Goal: Transaction & Acquisition: Purchase product/service

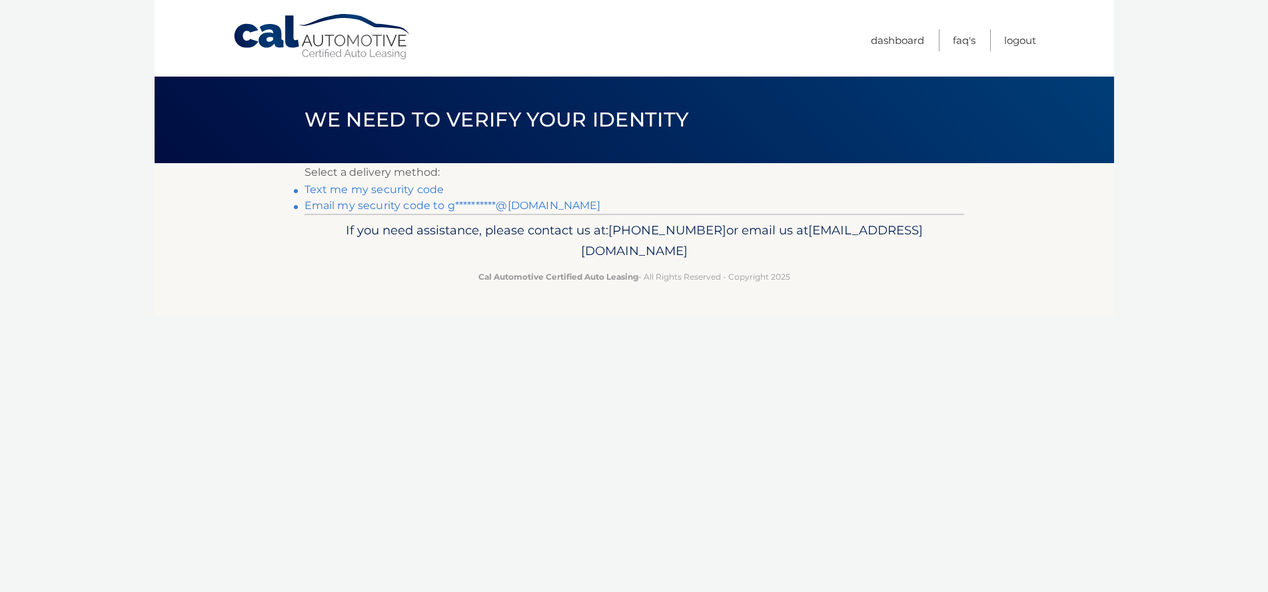
click at [381, 186] on link "Text me my security code" at bounding box center [374, 189] width 140 height 13
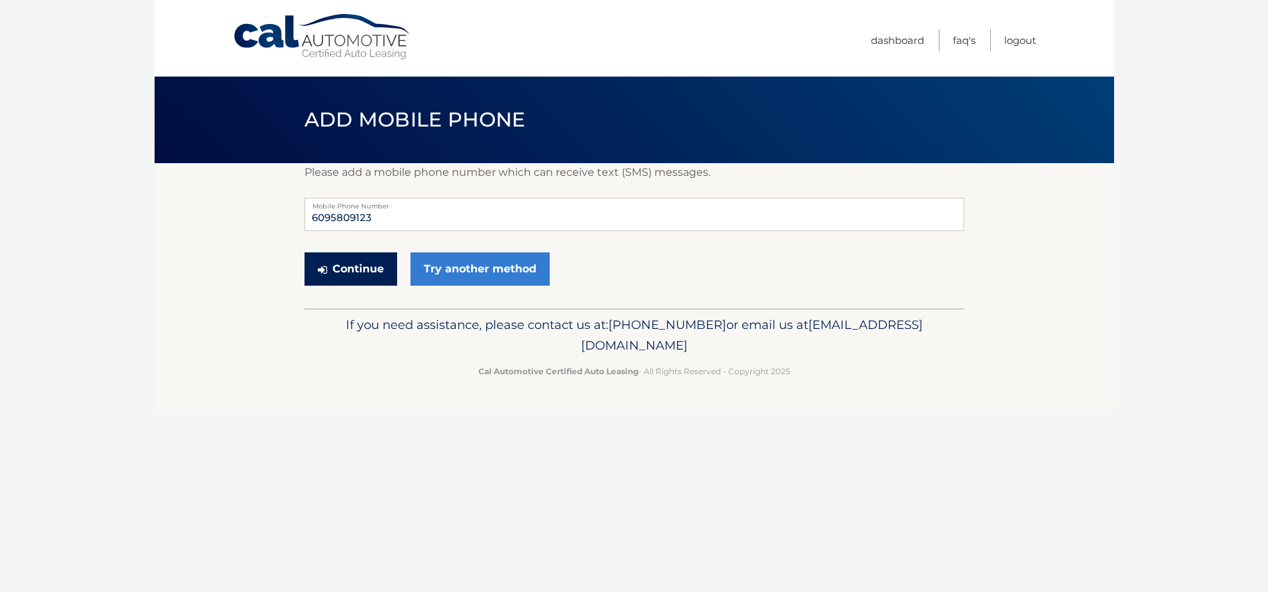
click at [345, 276] on button "Continue" at bounding box center [350, 268] width 93 height 33
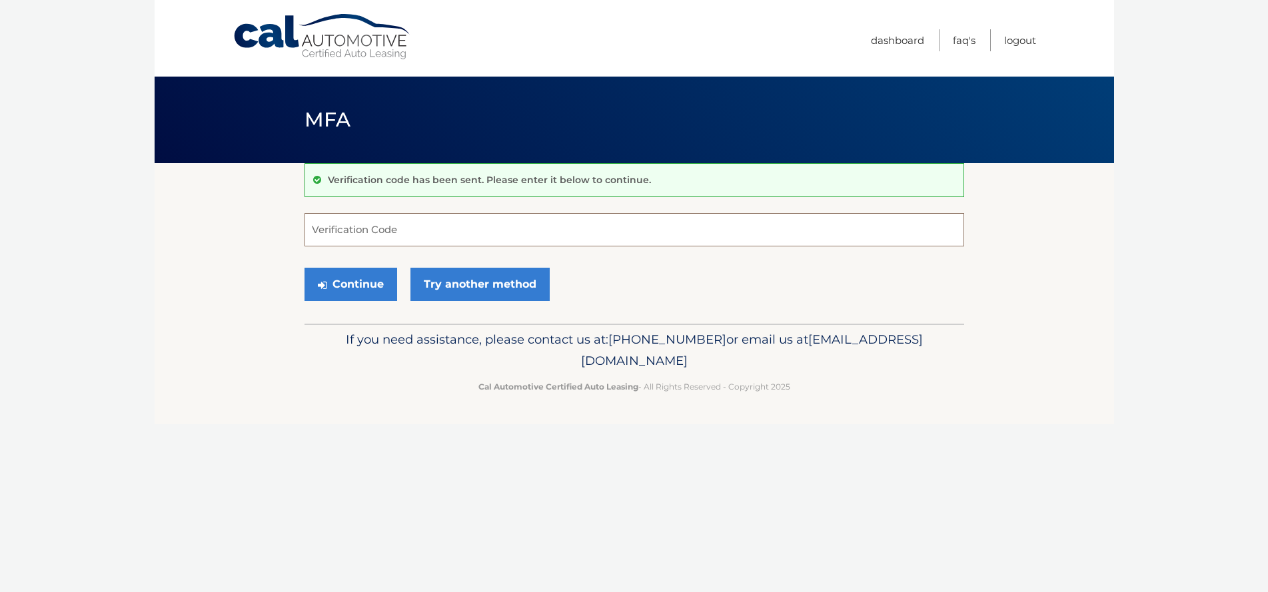
click at [406, 226] on input "Verification Code" at bounding box center [634, 229] width 660 height 33
click at [478, 276] on link "Try another method" at bounding box center [479, 284] width 139 height 33
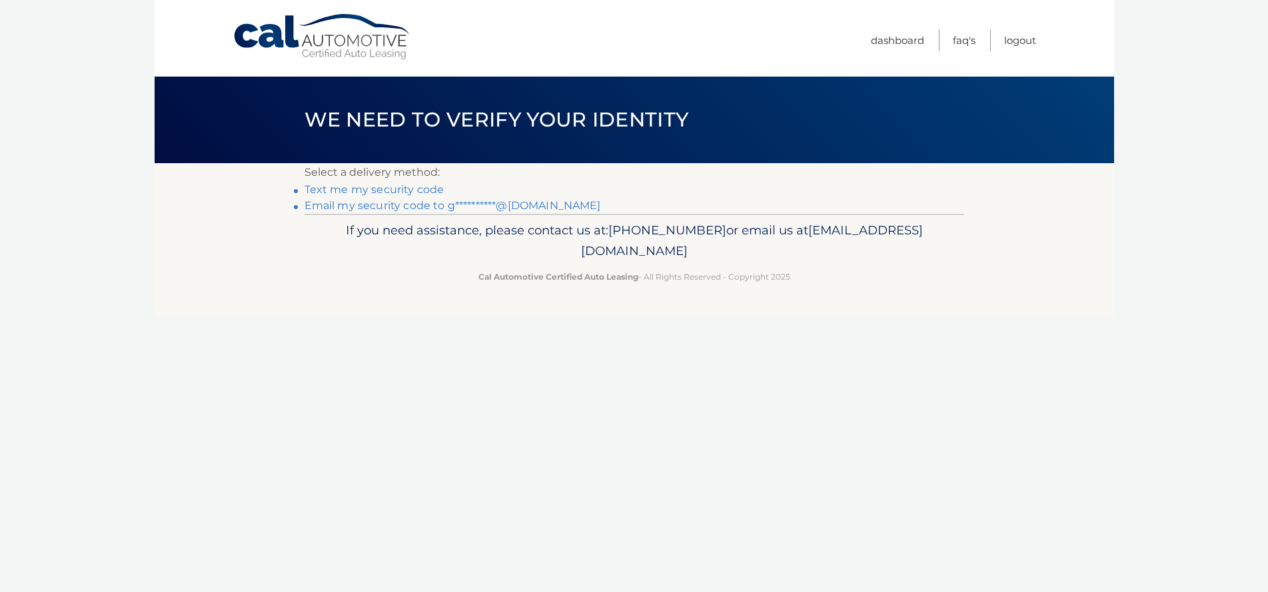
click at [427, 205] on link "**********" at bounding box center [452, 205] width 296 height 13
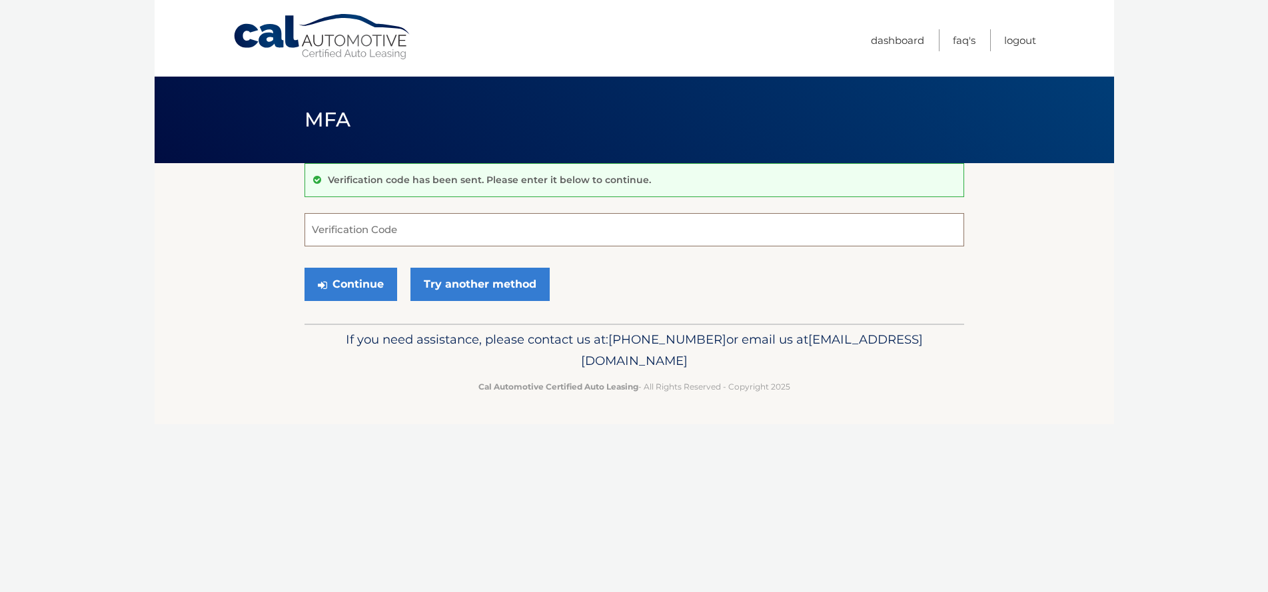
click at [528, 233] on input "Verification Code" at bounding box center [634, 229] width 660 height 33
type input "818121"
click at [304, 268] on button "Continue" at bounding box center [350, 284] width 93 height 33
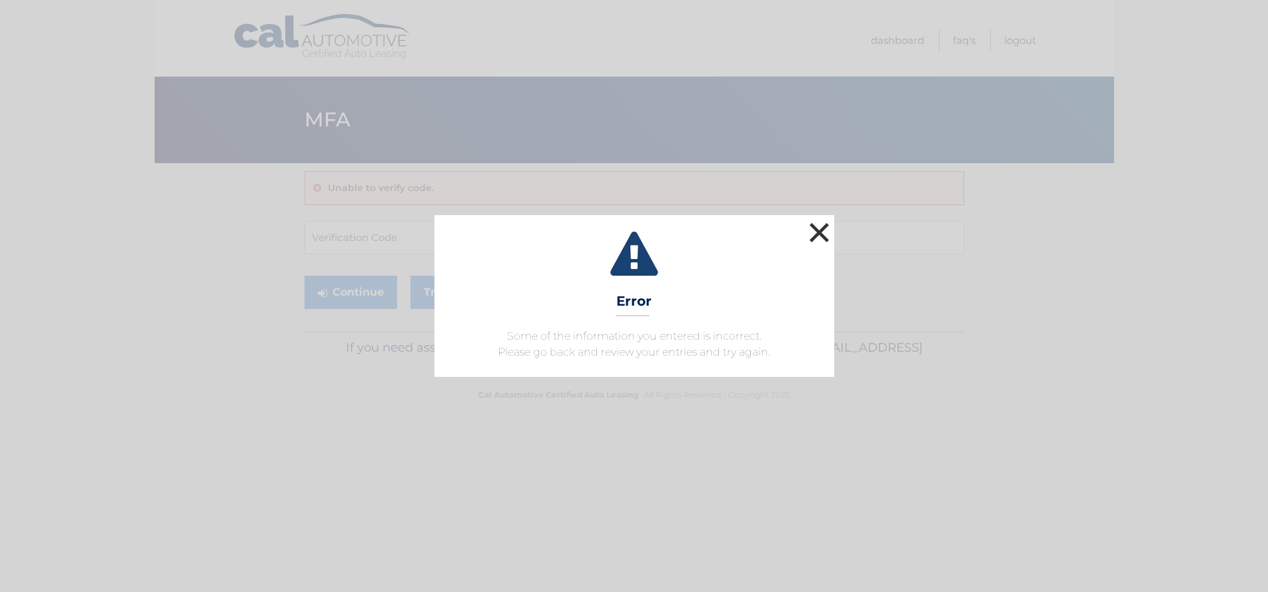
click at [822, 228] on button "×" at bounding box center [819, 232] width 27 height 27
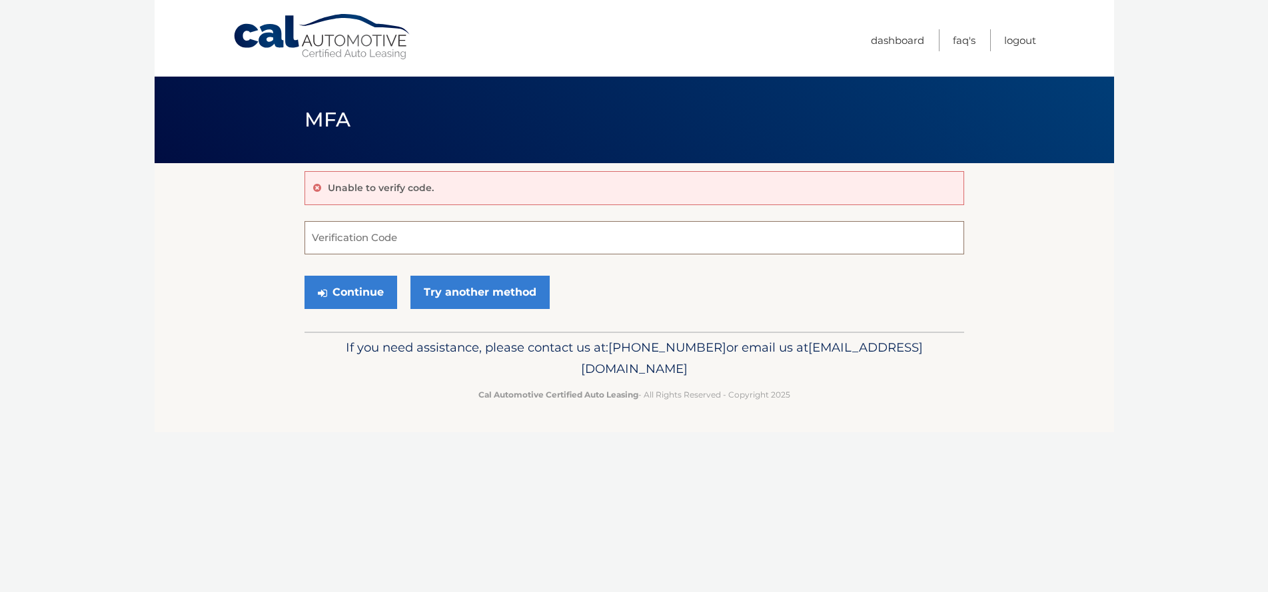
click at [518, 242] on input "Verification Code" at bounding box center [634, 237] width 660 height 33
type input "016749"
click at [362, 290] on button "Continue" at bounding box center [350, 292] width 93 height 33
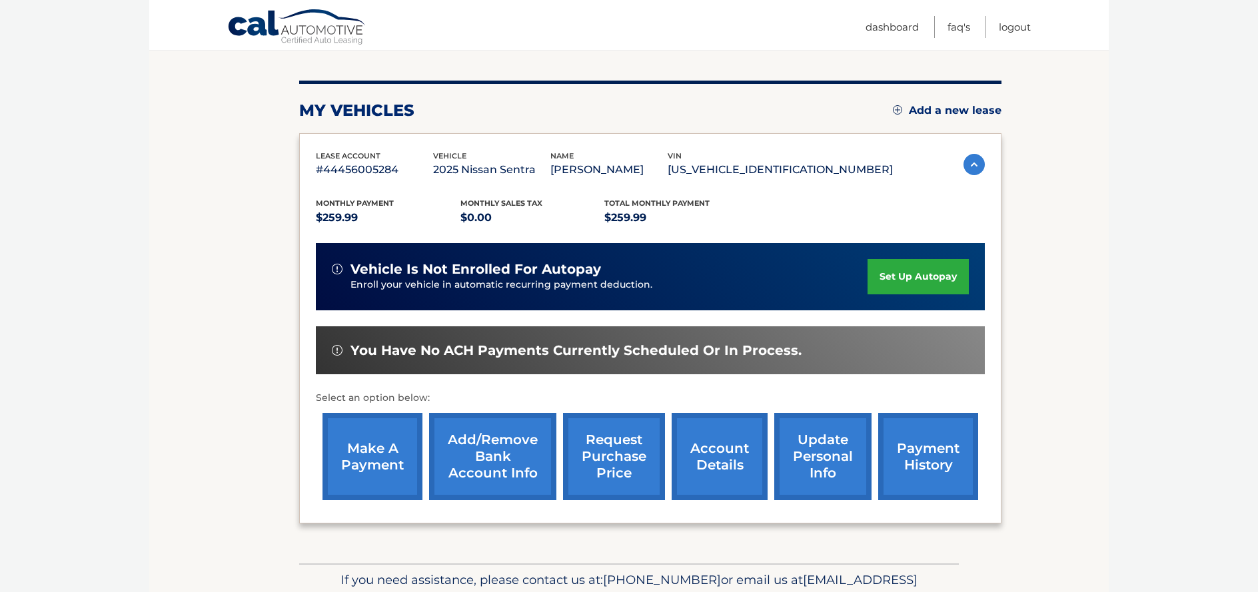
scroll to position [169, 0]
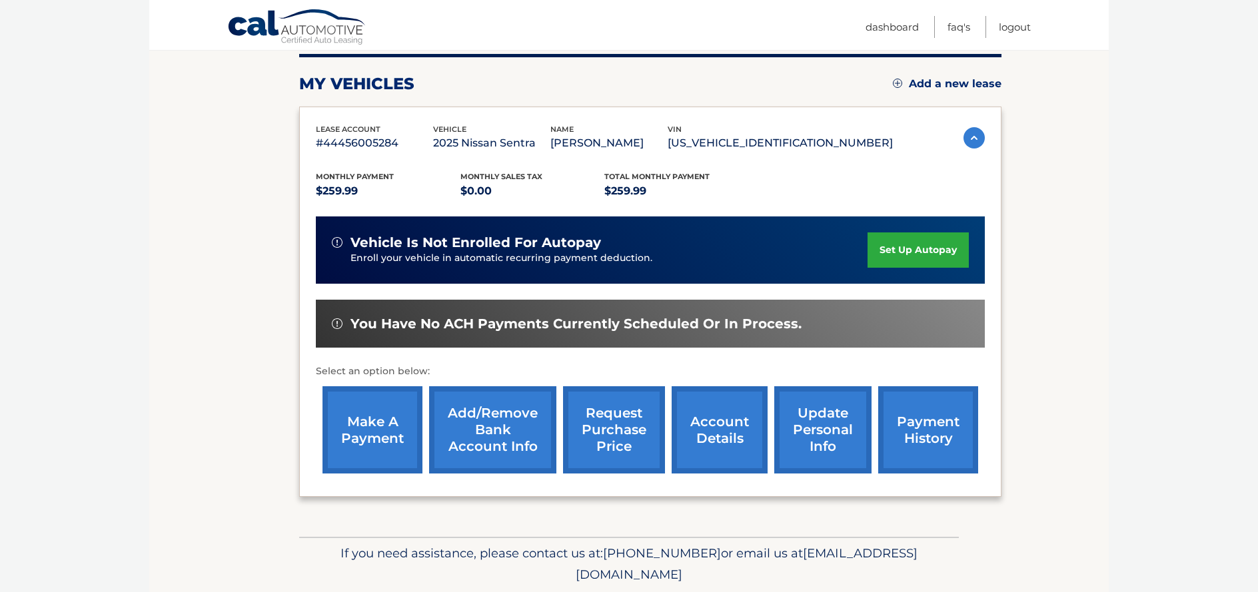
click at [385, 426] on link "make a payment" at bounding box center [372, 429] width 100 height 87
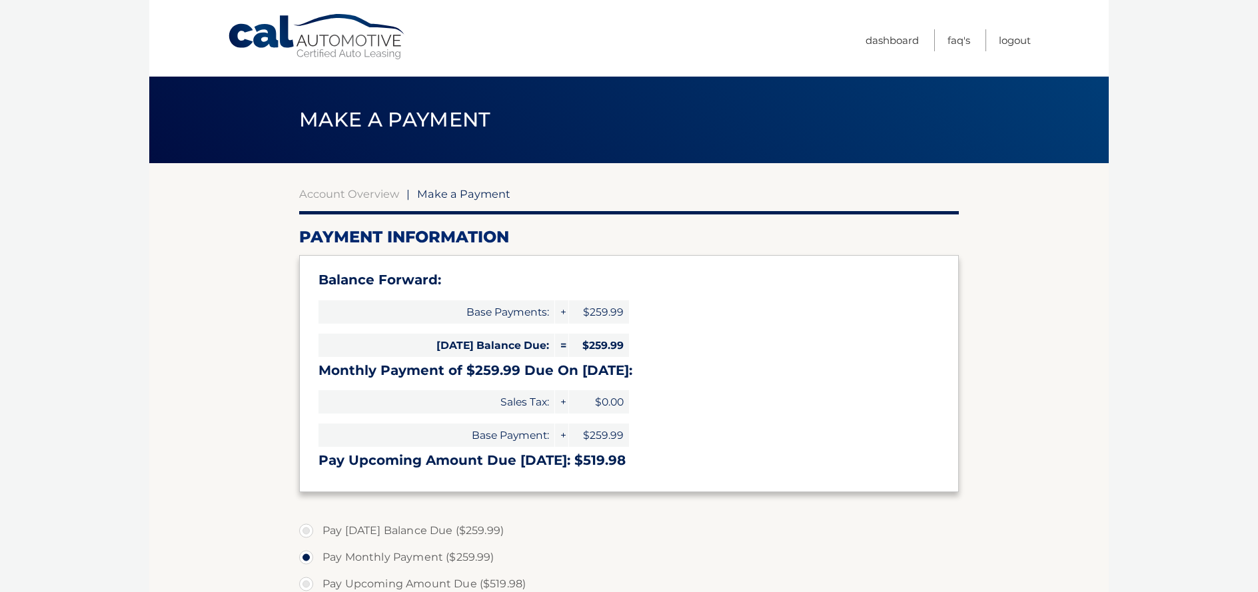
select select "YzYyZDU0NjItNTAyMS00MWJhLTgxMTYtYTYyM2JlYjgxNjZk"
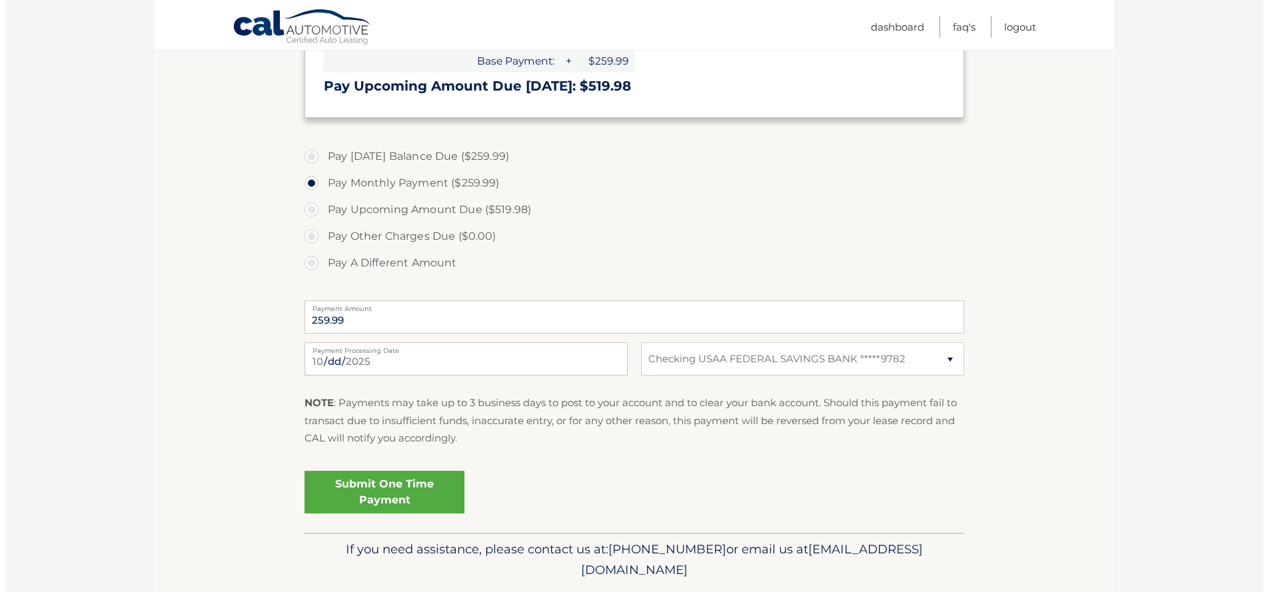
scroll to position [414, 0]
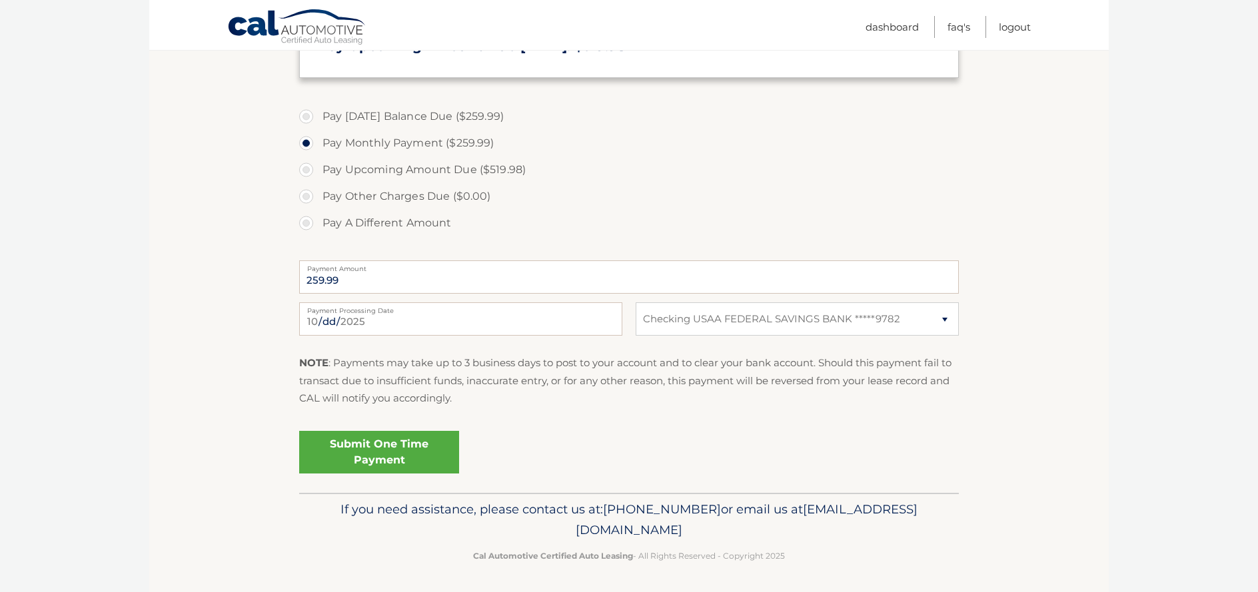
click at [387, 452] on link "Submit One Time Payment" at bounding box center [379, 452] width 160 height 43
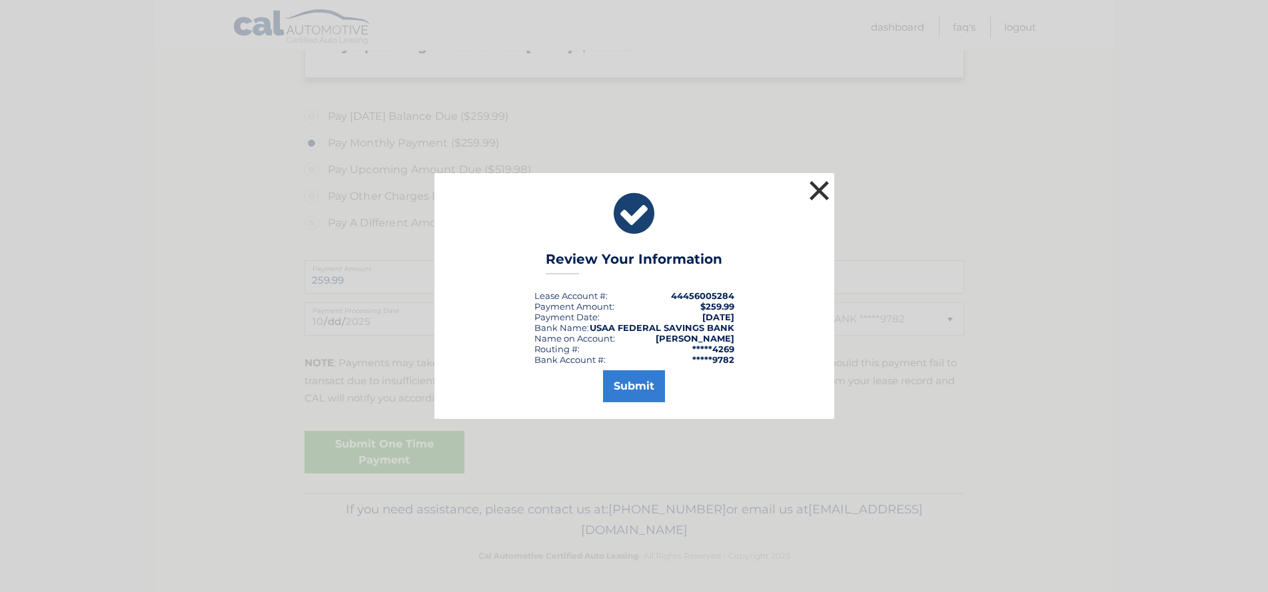
click at [824, 189] on button "×" at bounding box center [819, 190] width 27 height 27
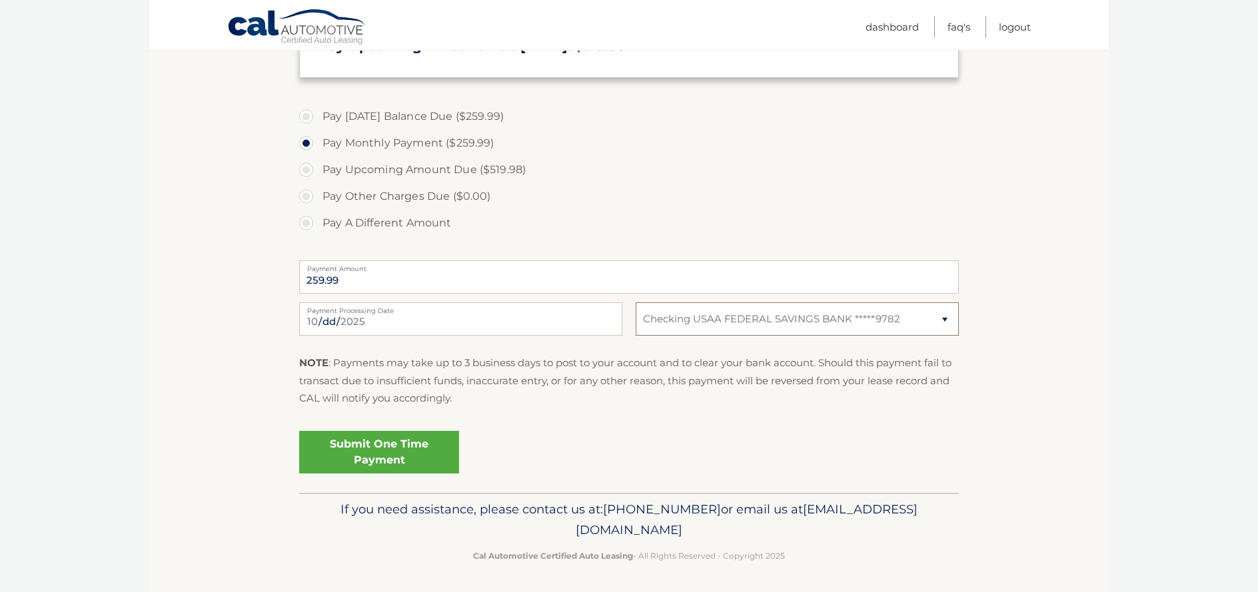
click at [867, 316] on select "Select Bank Account Checking USAA FEDERAL SAVINGS BANK *****9782" at bounding box center [797, 318] width 323 height 33
click at [383, 447] on link "Submit One Time Payment" at bounding box center [379, 452] width 160 height 43
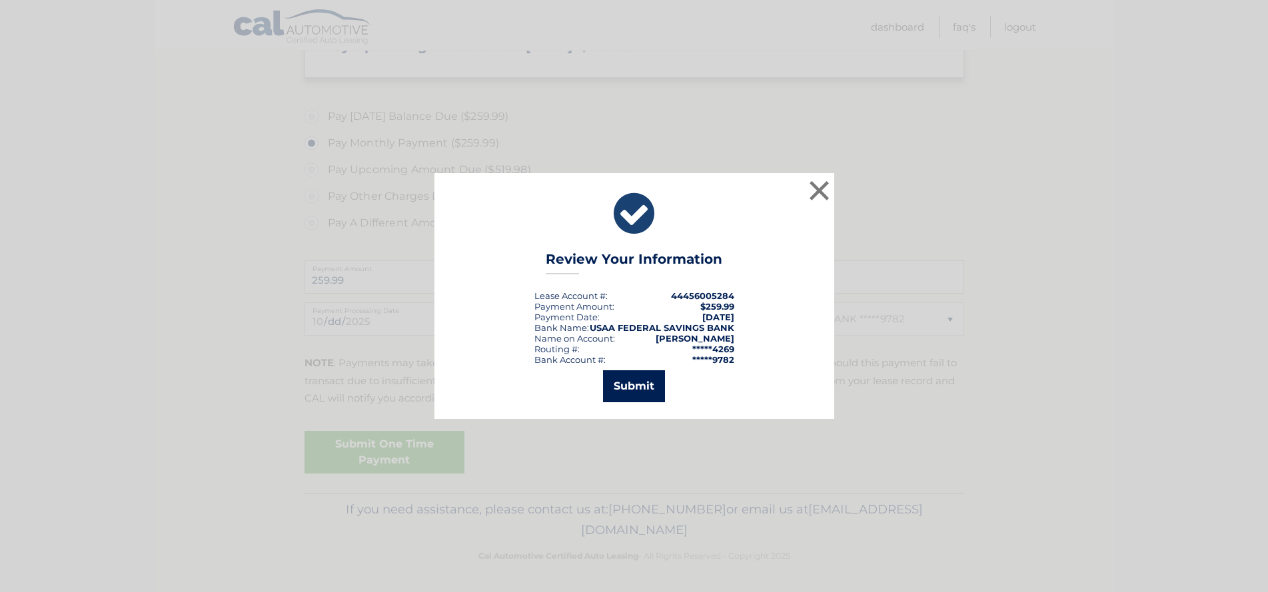
click at [648, 394] on button "Submit" at bounding box center [634, 386] width 62 height 32
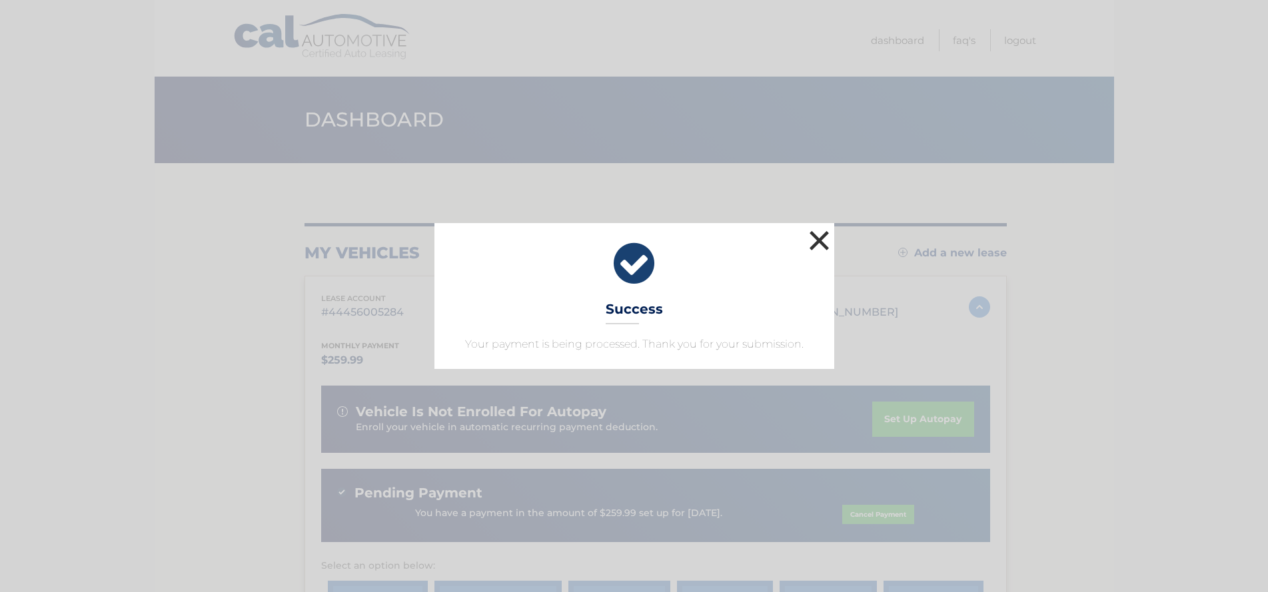
click at [815, 240] on button "×" at bounding box center [819, 240] width 27 height 27
